Goal: Information Seeking & Learning: Find specific fact

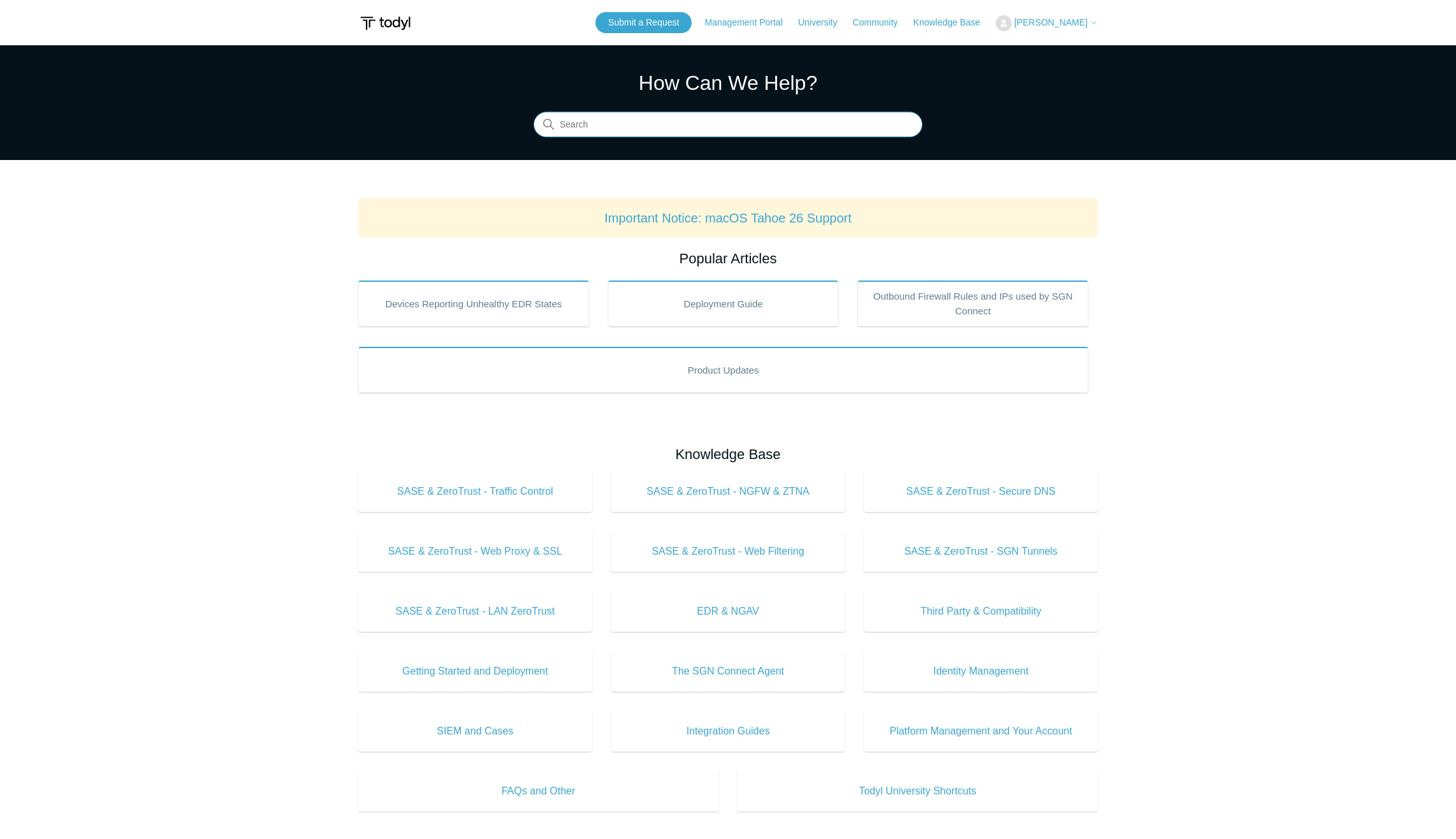
click at [610, 136] on input "Search" at bounding box center [728, 125] width 389 height 26
type input "[PERSON_NAME]"
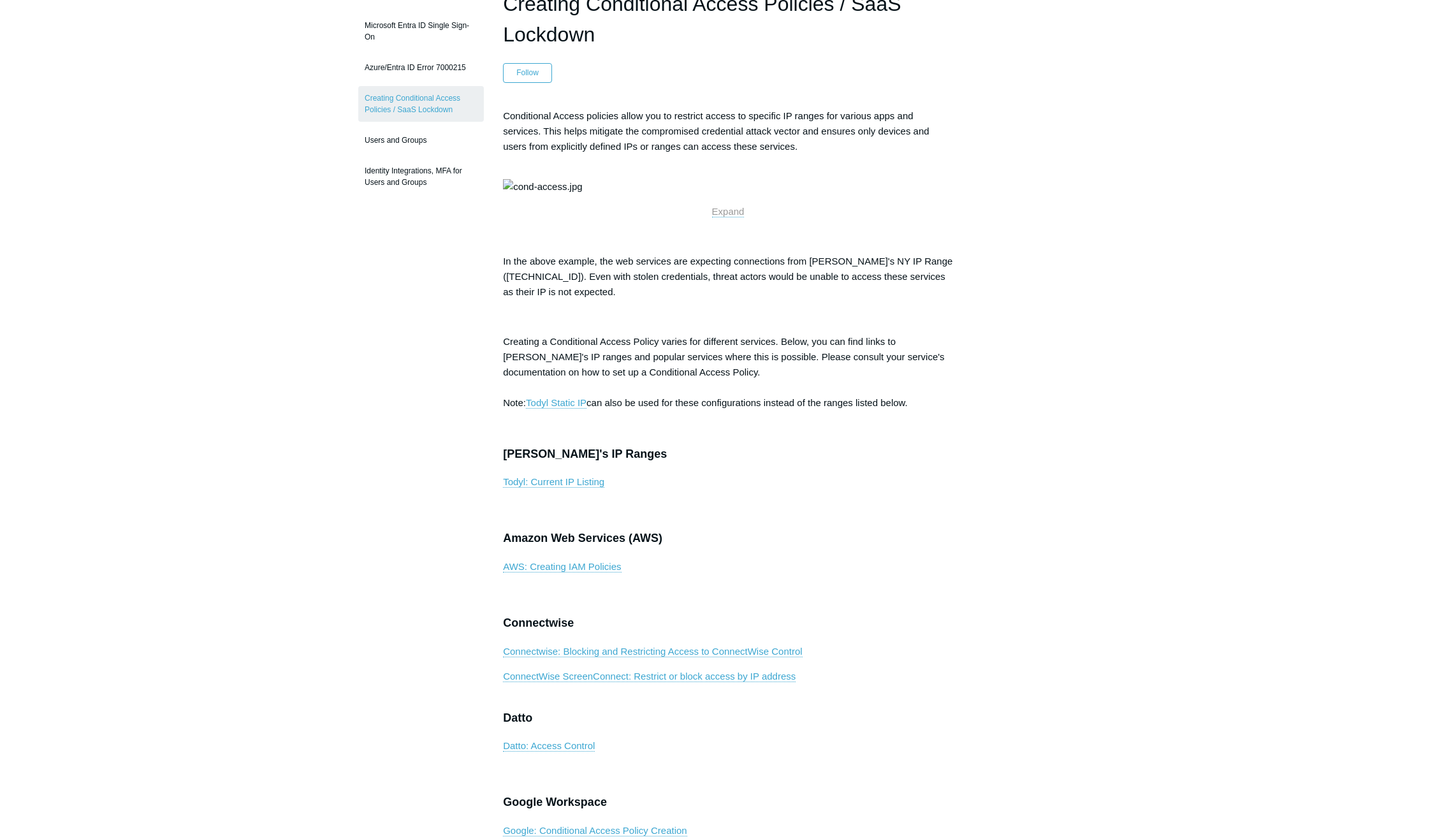
scroll to position [128, 0]
click at [554, 487] on link "Todyl: Current IP Listing" at bounding box center [554, 481] width 102 height 12
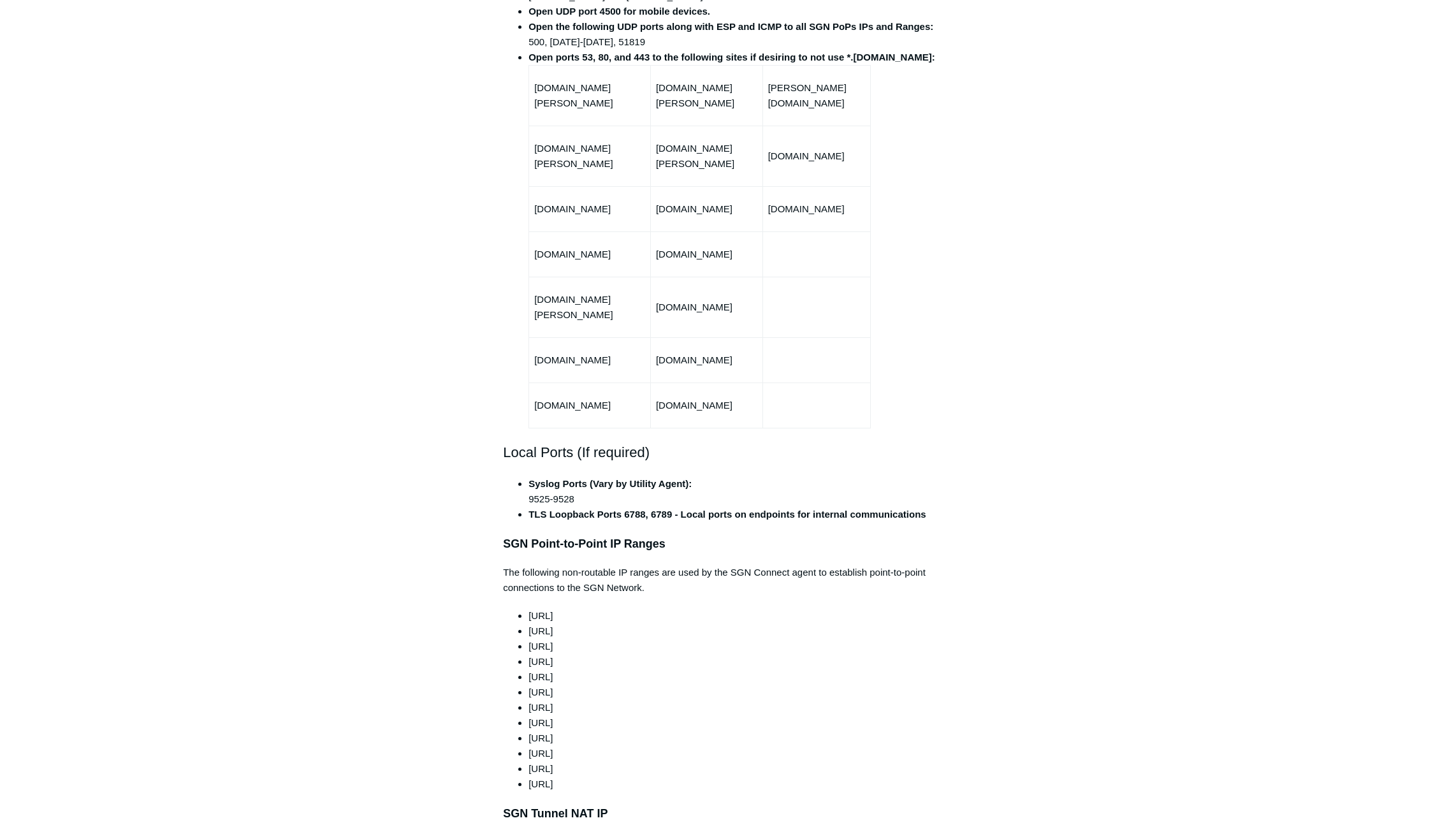
scroll to position [637, 0]
